Goal: Task Accomplishment & Management: Complete application form

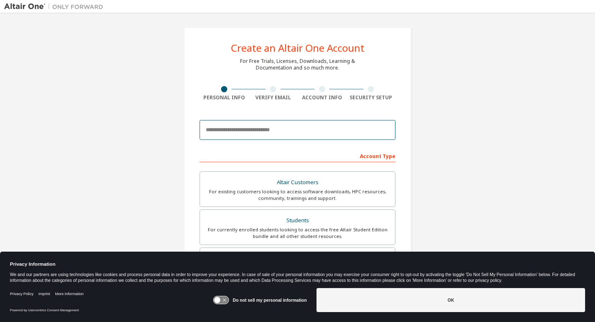
click at [249, 130] on input "email" at bounding box center [298, 130] width 196 height 20
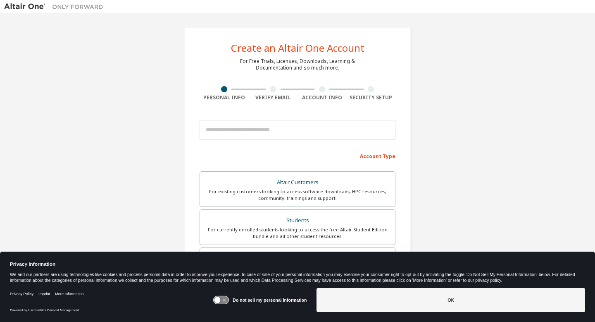
click at [165, 136] on div "Create an Altair One Account For Free Trials, Licenses, Downloads, Learning & D…" at bounding box center [297, 236] width 587 height 438
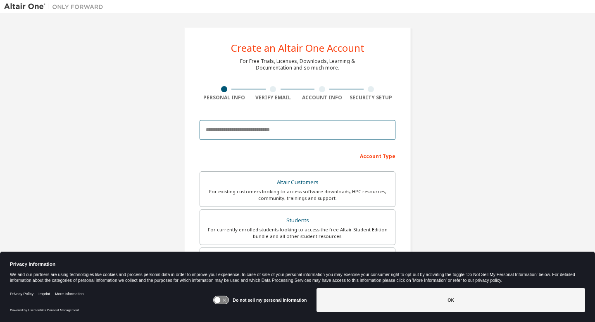
click at [246, 133] on input "email" at bounding box center [298, 130] width 196 height 20
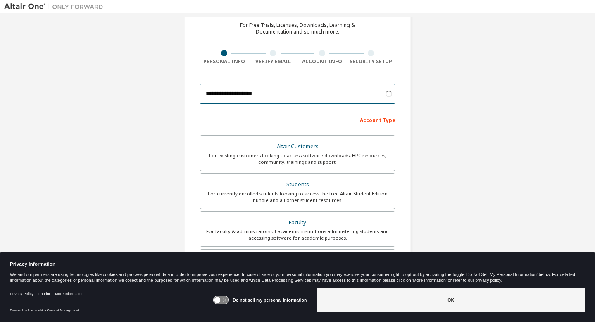
scroll to position [39, 0]
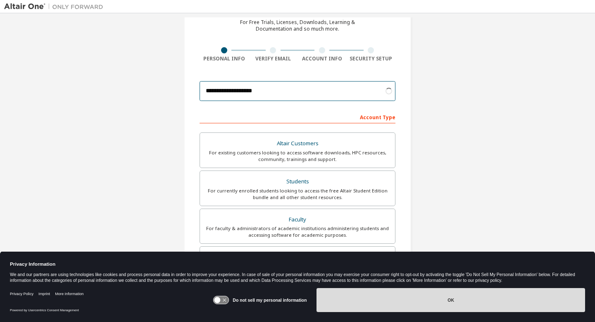
type input "**********"
drag, startPoint x: 382, startPoint y: 297, endPoint x: 466, endPoint y: 180, distance: 143.6
click at [466, 181] on body "**********" at bounding box center [297, 161] width 595 height 322
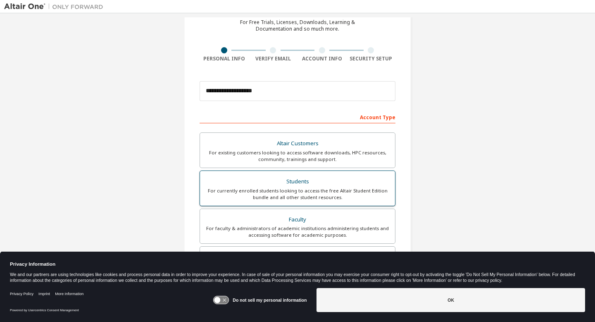
click at [320, 189] on div "For currently enrolled students looking to access the free Altair Student Editi…" at bounding box center [297, 193] width 185 height 13
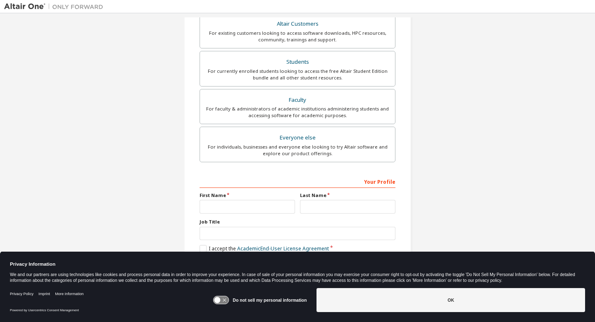
scroll to position [162, 0]
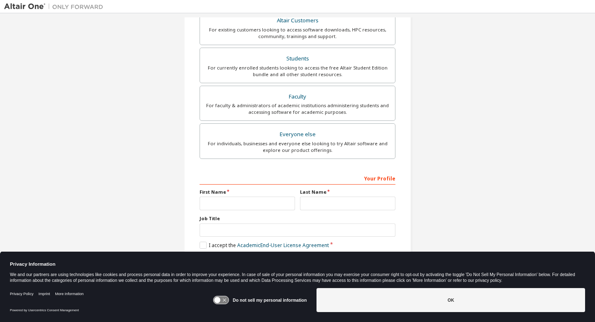
click at [222, 303] on icon at bounding box center [221, 300] width 15 height 8
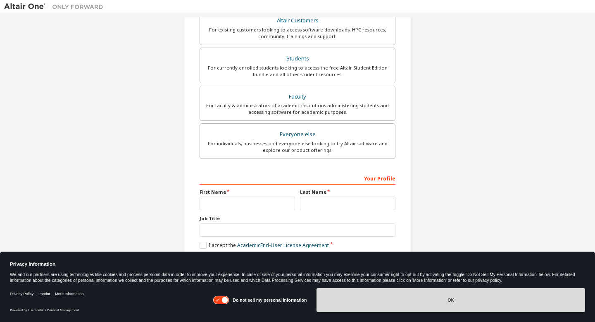
click at [346, 308] on button "OK" at bounding box center [451, 300] width 269 height 24
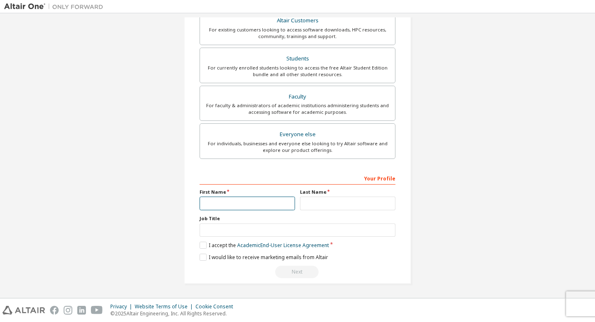
click at [274, 202] on input "text" at bounding box center [247, 203] width 95 height 14
type input "*****"
click at [309, 205] on input "text" at bounding box center [347, 203] width 95 height 14
type input "*****"
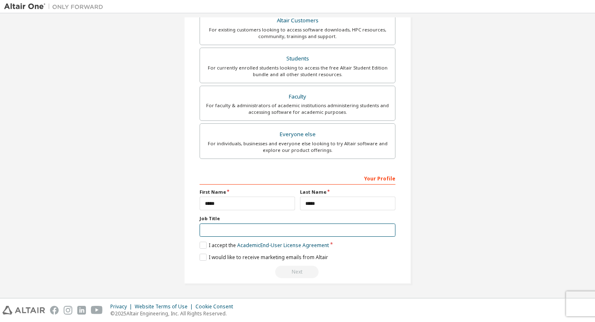
click at [301, 233] on input "text" at bounding box center [298, 230] width 196 height 14
click at [201, 246] on label "I accept the Academic End-User License Agreement" at bounding box center [264, 244] width 129 height 7
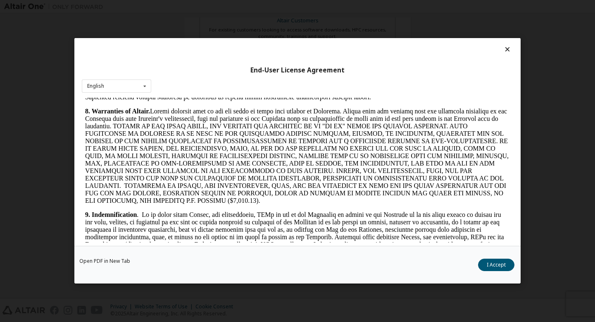
scroll to position [1078, 0]
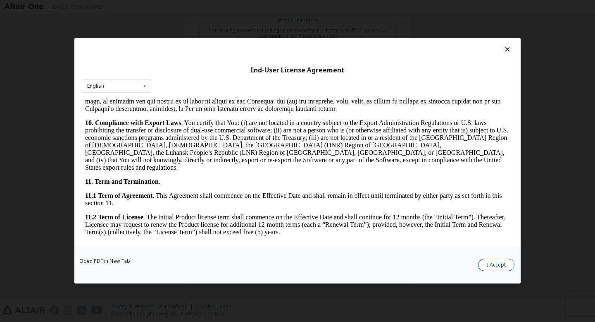
click at [507, 267] on button "I Accept" at bounding box center [496, 265] width 36 height 12
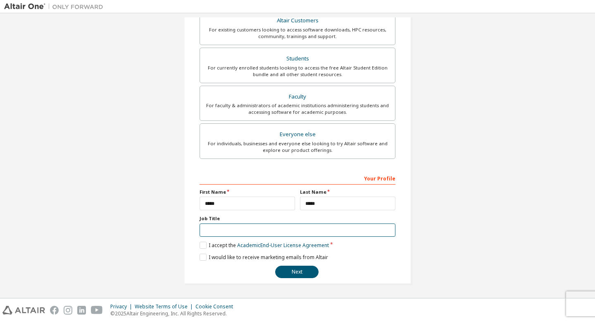
click at [310, 231] on input "text" at bounding box center [298, 230] width 196 height 14
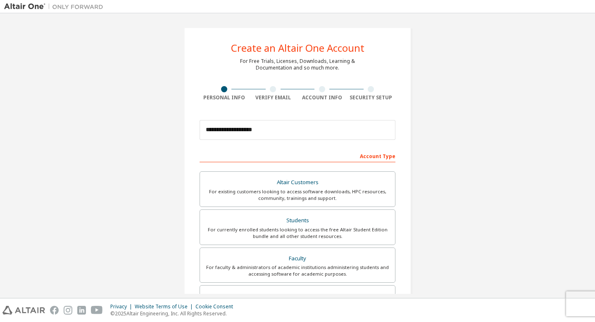
scroll to position [162, 0]
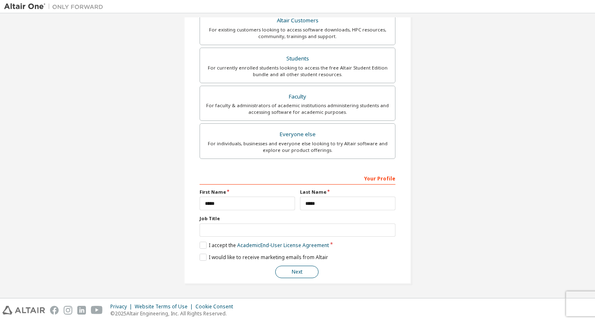
click at [306, 270] on button "Next" at bounding box center [296, 271] width 43 height 12
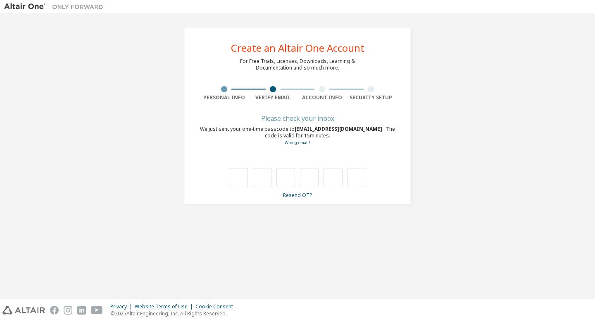
scroll to position [0, 0]
type input "*"
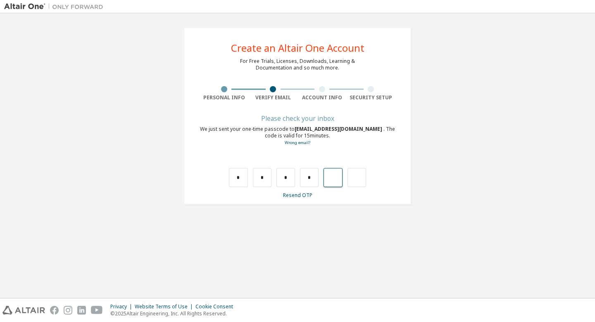
type input "*"
